Goal: Transaction & Acquisition: Download file/media

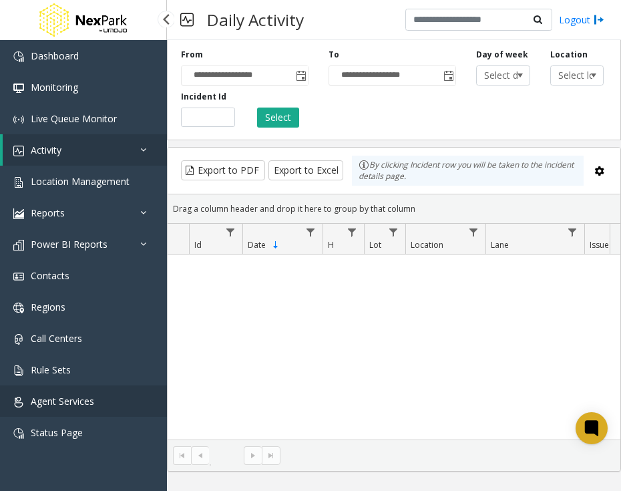
click at [47, 403] on span "Agent Services" at bounding box center [62, 400] width 63 height 13
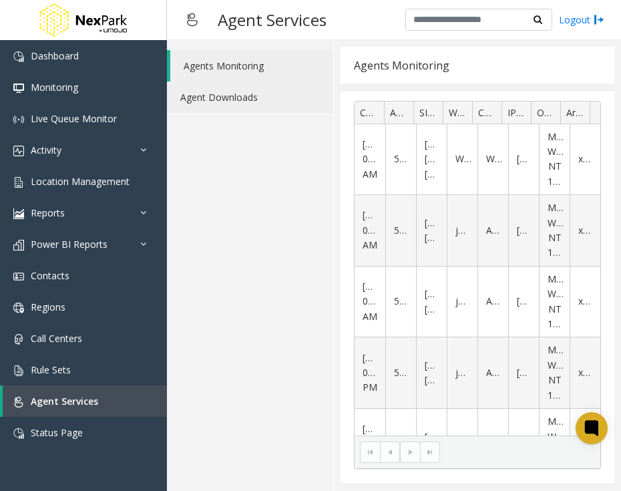
click at [250, 102] on link "Agent Downloads" at bounding box center [250, 96] width 166 height 31
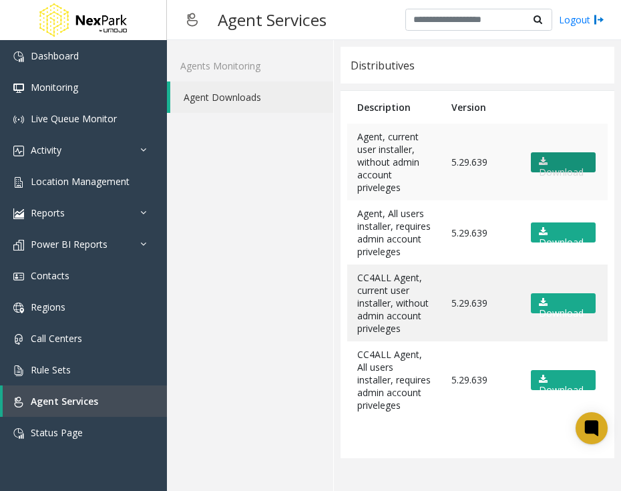
click at [553, 157] on link "Download" at bounding box center [563, 162] width 65 height 20
click at [539, 164] on icon at bounding box center [543, 161] width 9 height 9
click at [256, 187] on div "Agents Monitoring Agent Downloads" at bounding box center [250, 265] width 167 height 451
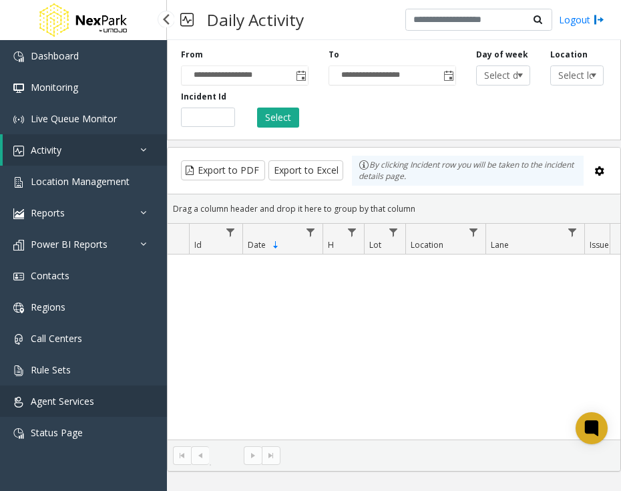
click at [85, 399] on span "Agent Services" at bounding box center [62, 400] width 63 height 13
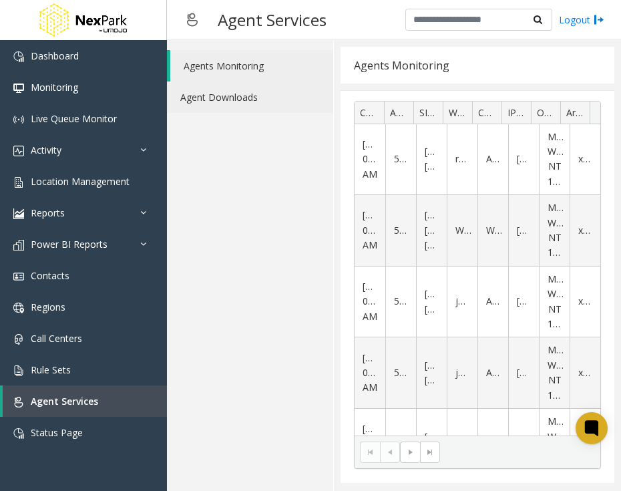
click at [228, 94] on link "Agent Downloads" at bounding box center [250, 96] width 166 height 31
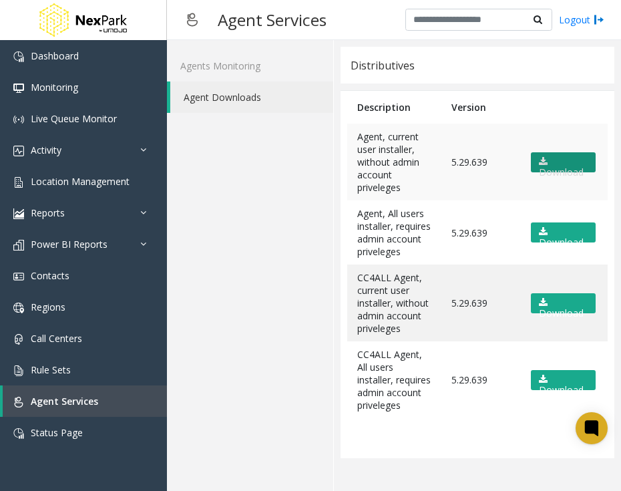
click at [539, 164] on link "Download" at bounding box center [563, 162] width 65 height 20
